Goal: Find specific page/section

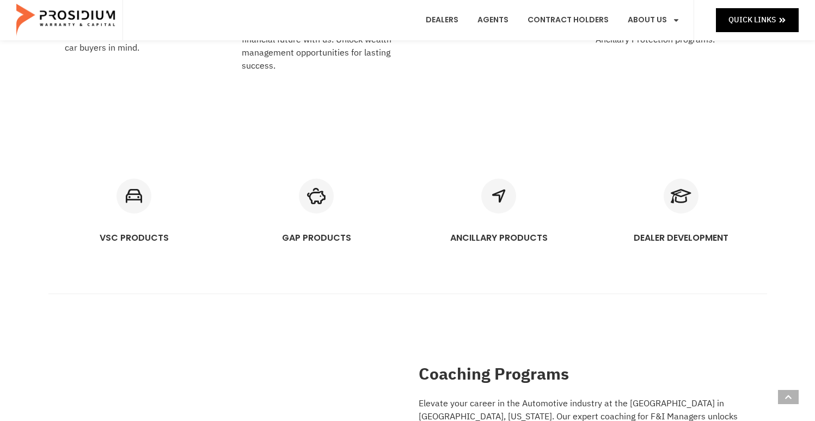
scroll to position [708, 0]
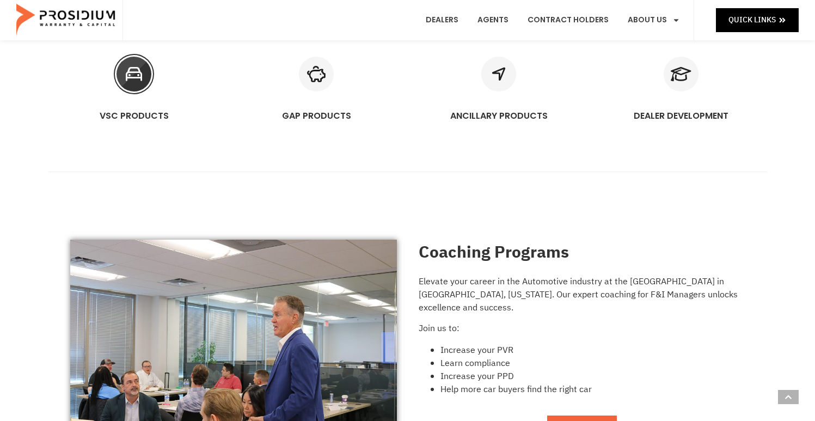
click at [139, 88] on icon "VSC PRODUCTS" at bounding box center [133, 74] width 35 height 35
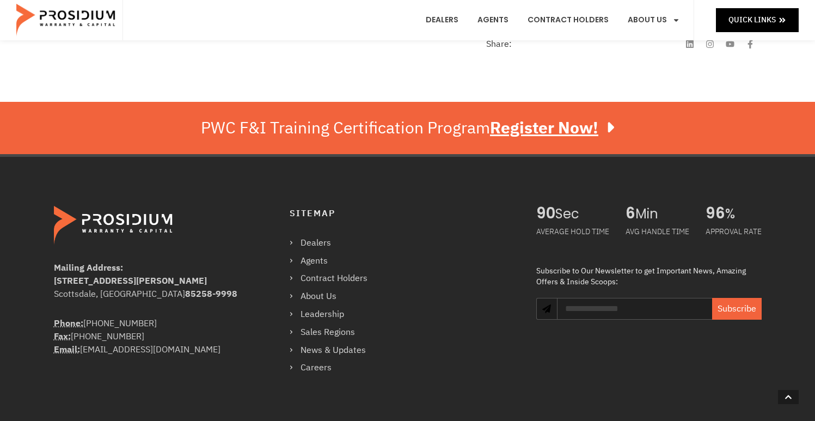
scroll to position [544, 0]
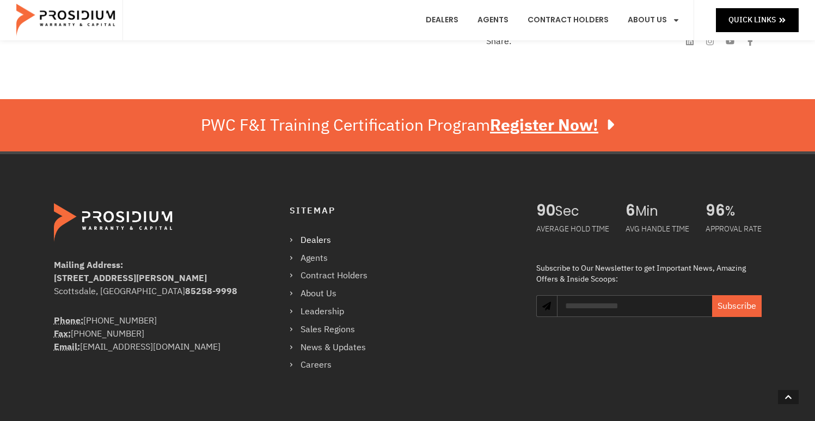
click at [317, 239] on link "Dealers" at bounding box center [334, 240] width 89 height 16
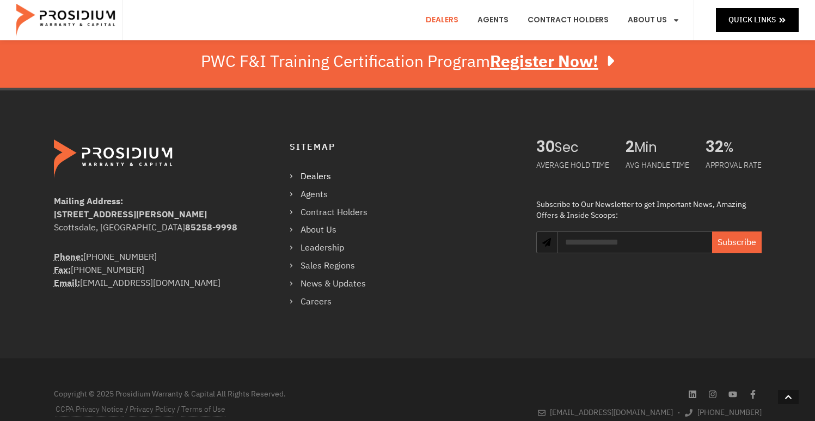
scroll to position [900, 0]
